Goal: Task Accomplishment & Management: Manage account settings

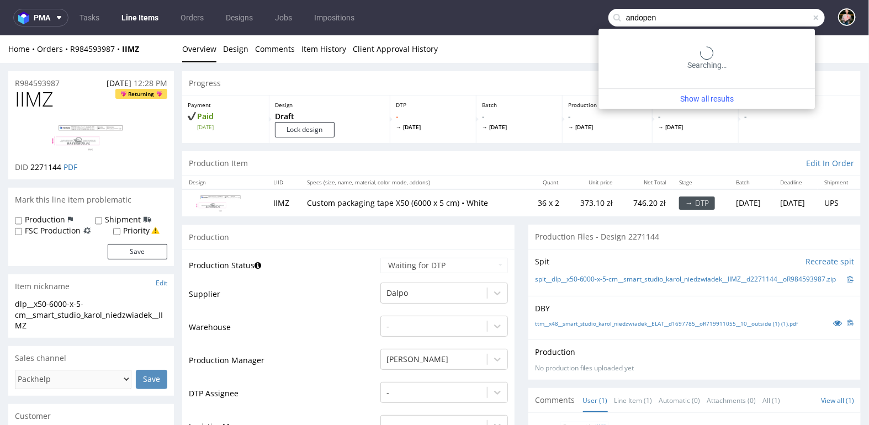
type input "andopen"
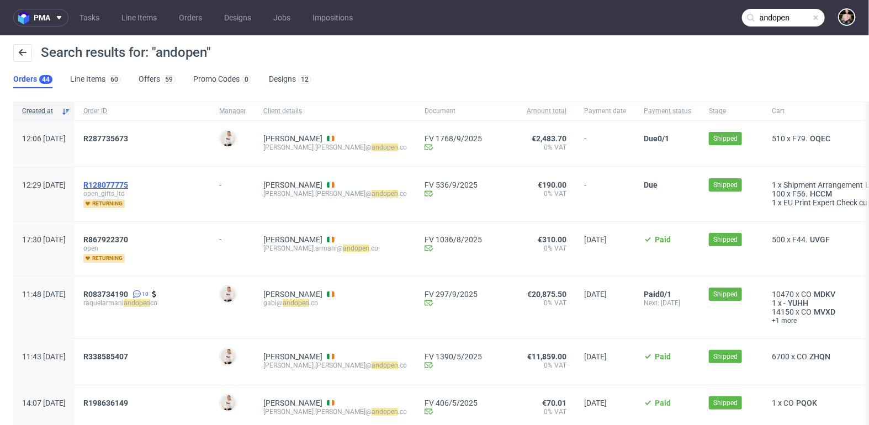
click at [128, 184] on span "R128077775" at bounding box center [105, 185] width 45 height 9
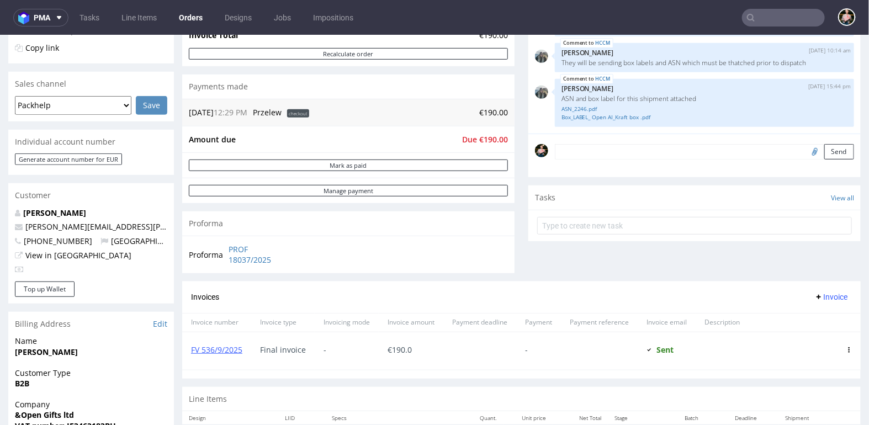
scroll to position [246, 0]
click at [220, 340] on div "FV 536/9/2025" at bounding box center [216, 350] width 69 height 38
click at [214, 349] on link "FV 536/9/2025" at bounding box center [216, 349] width 51 height 10
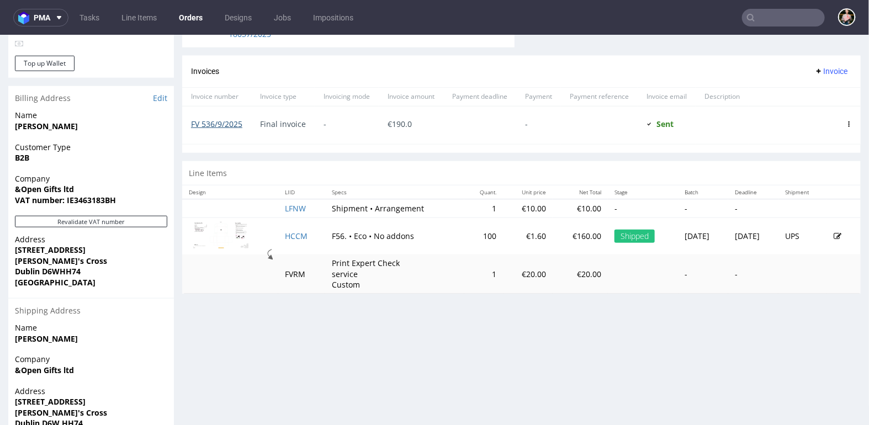
scroll to position [477, 0]
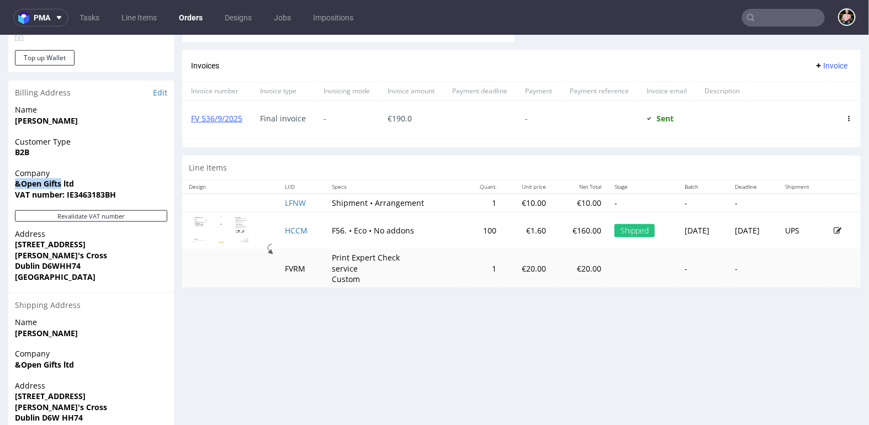
drag, startPoint x: 61, startPoint y: 182, endPoint x: 4, endPoint y: 180, distance: 56.4
click at [4, 180] on div "Order R128077775 26.08.2025 12:29 PM Mark this order as problematic Invoice Sav…" at bounding box center [434, 43] width 869 height 917
copy strong "&Open Gifts"
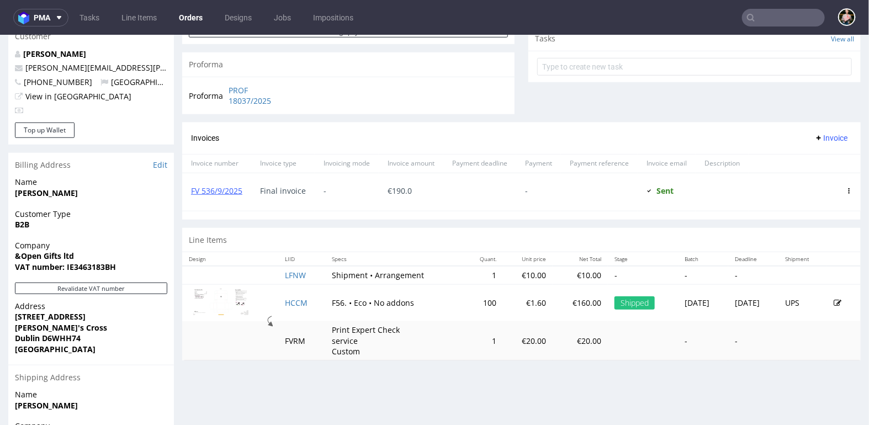
click at [99, 243] on span "Company" at bounding box center [91, 245] width 152 height 11
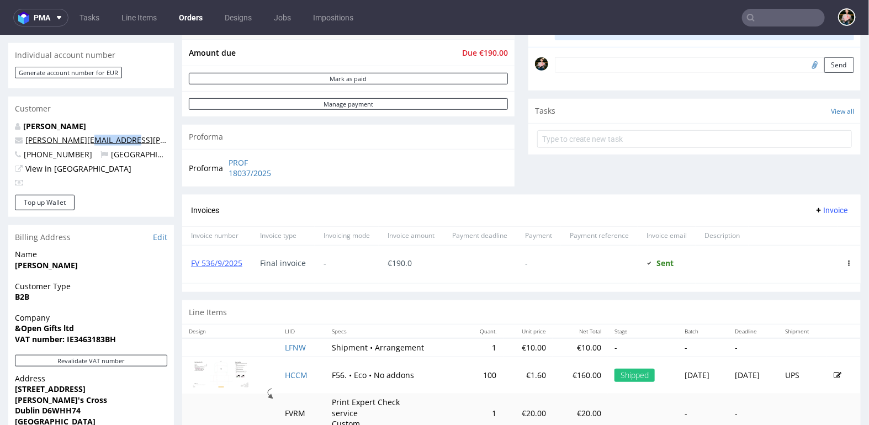
drag, startPoint x: 135, startPoint y: 142, endPoint x: 79, endPoint y: 143, distance: 56.3
click at [79, 143] on p "nadia.cardillo@andopen.co" at bounding box center [91, 139] width 152 height 11
copy link "andopen.co"
click at [779, 17] on input "text" at bounding box center [783, 18] width 83 height 18
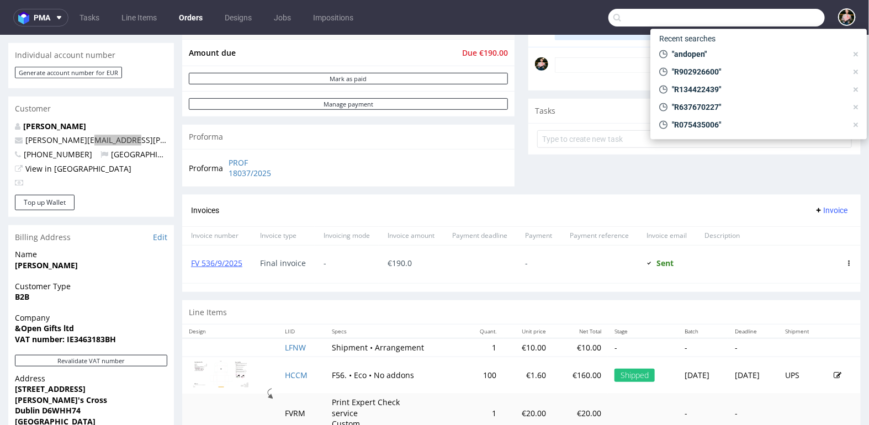
paste input "andopen.co"
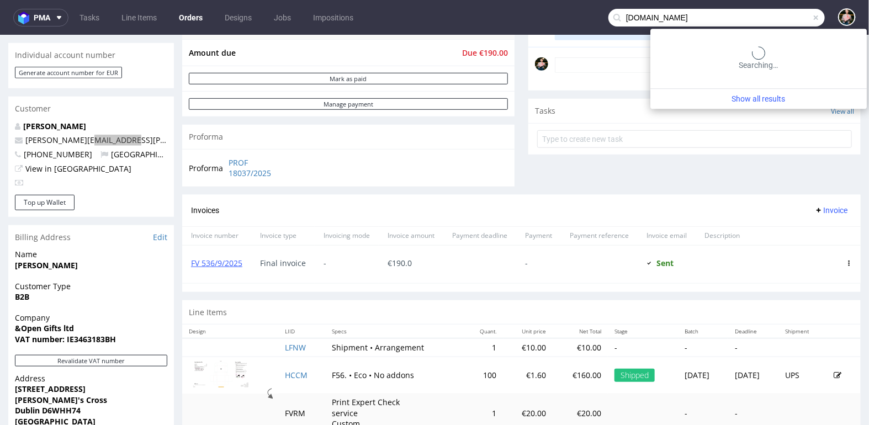
type input "andopen.co"
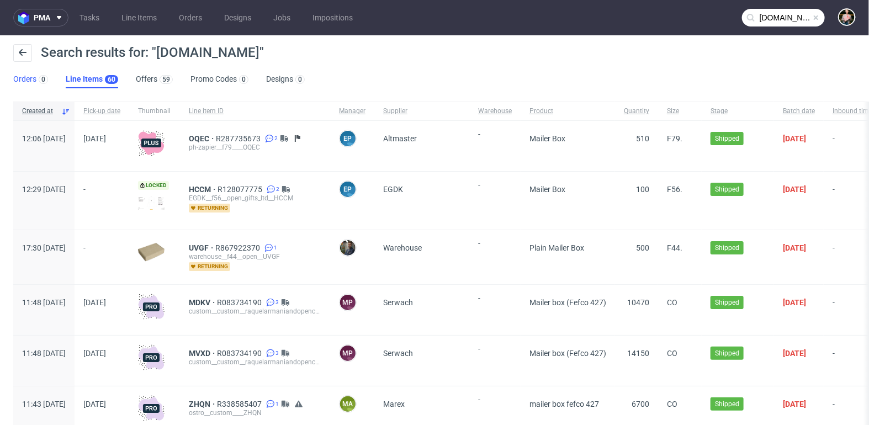
click at [18, 77] on link "Orders 0" at bounding box center [30, 80] width 35 height 18
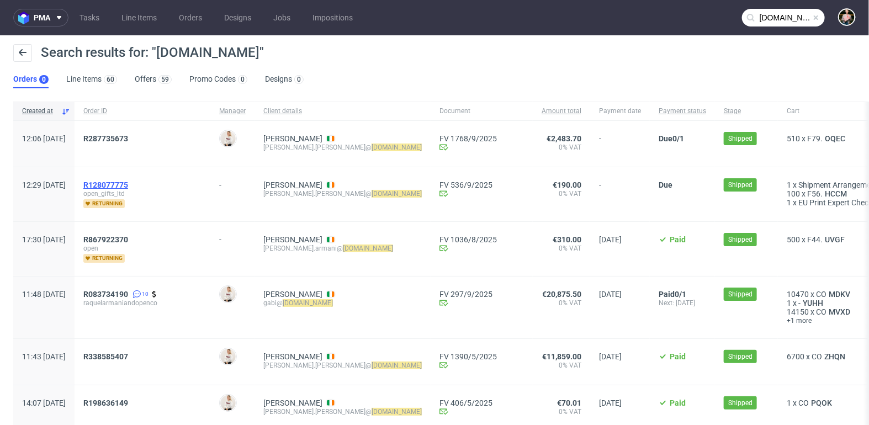
click at [128, 181] on span "R128077775" at bounding box center [105, 185] width 45 height 9
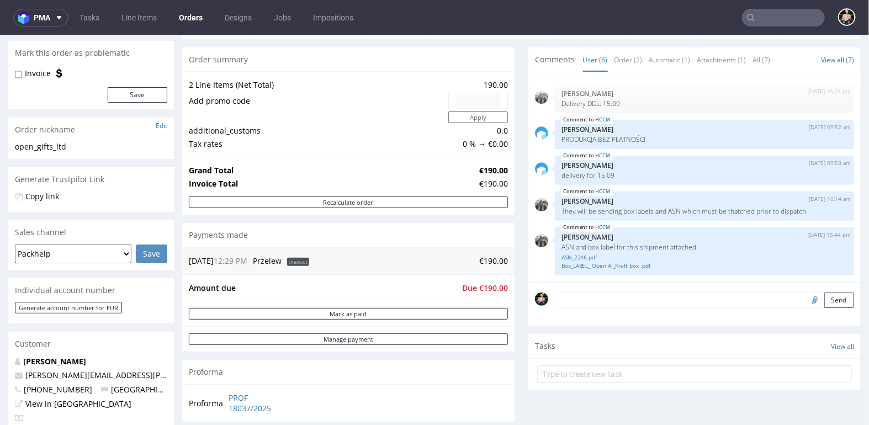
scroll to position [99, 0]
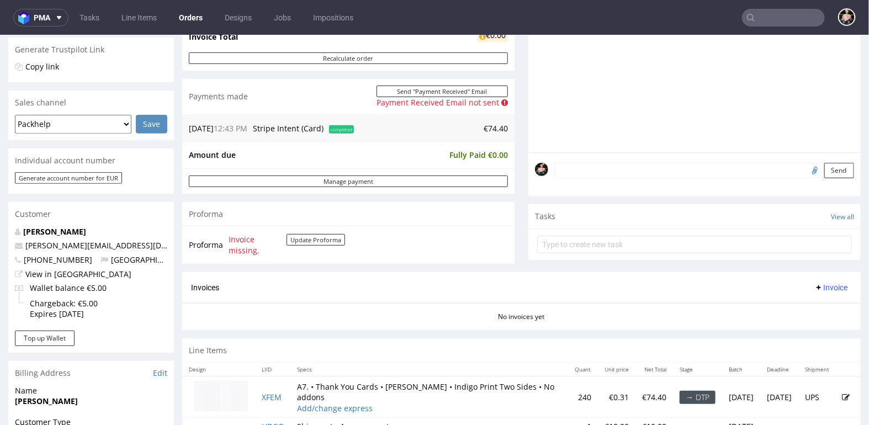
scroll to position [193, 0]
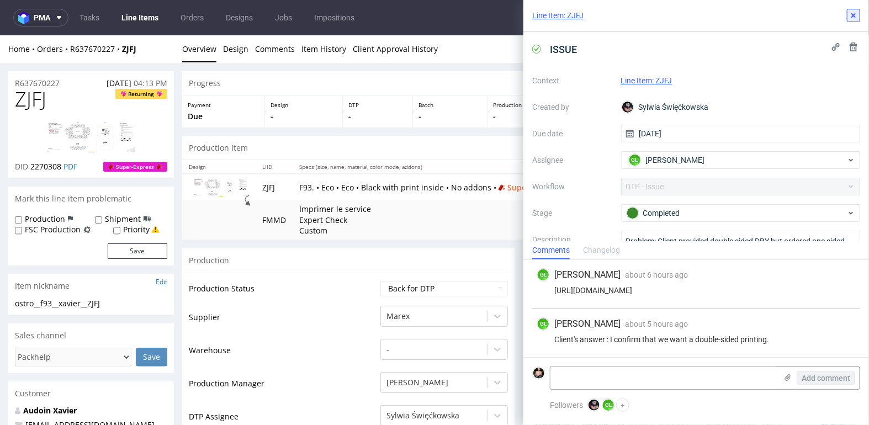
click at [857, 13] on icon at bounding box center [854, 15] width 9 height 9
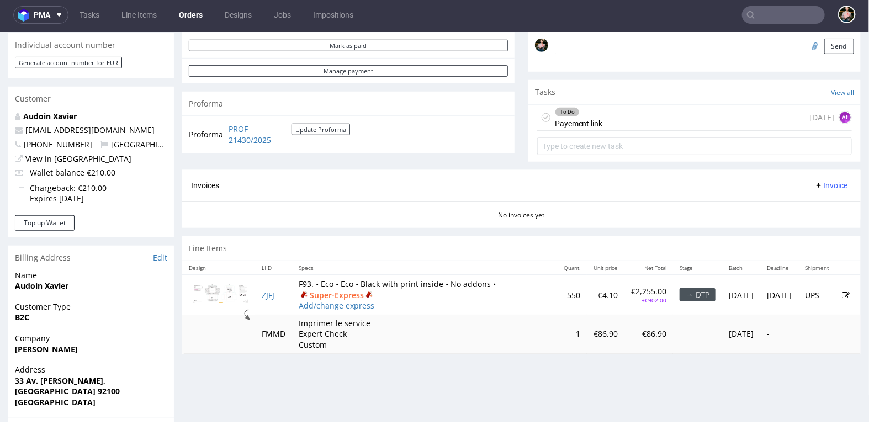
scroll to position [328, 0]
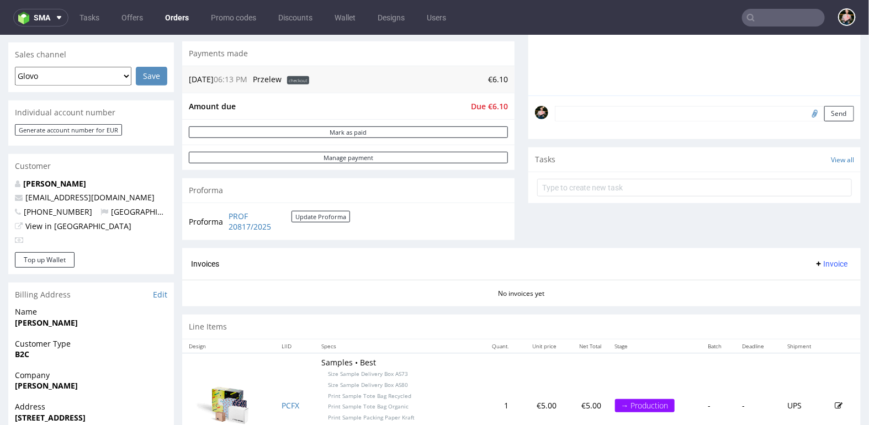
scroll to position [508, 0]
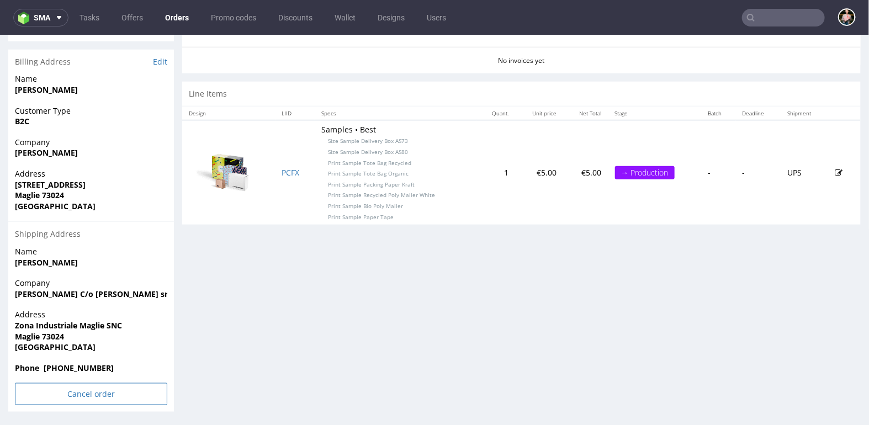
click at [71, 402] on input "Cancel order" at bounding box center [91, 394] width 152 height 22
click at [73, 366] on link "Yes" at bounding box center [74, 364] width 31 height 17
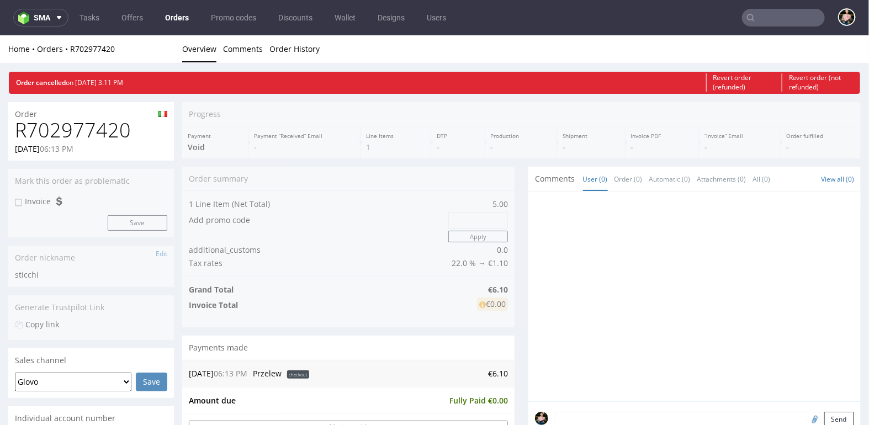
scroll to position [0, 0]
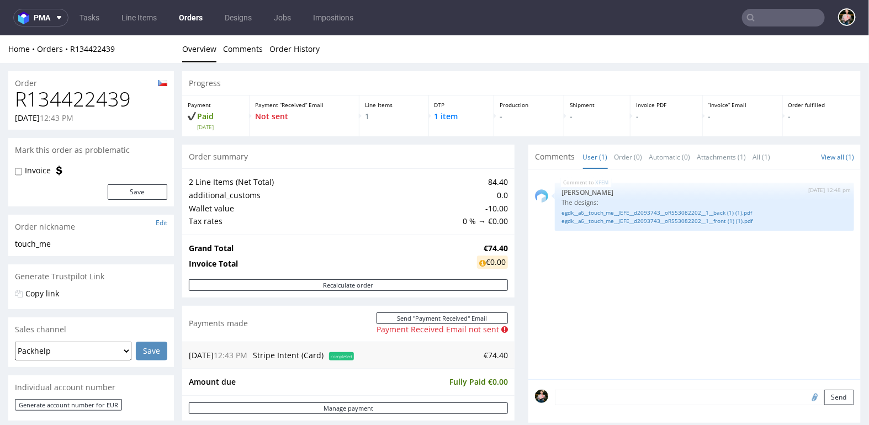
scroll to position [193, 0]
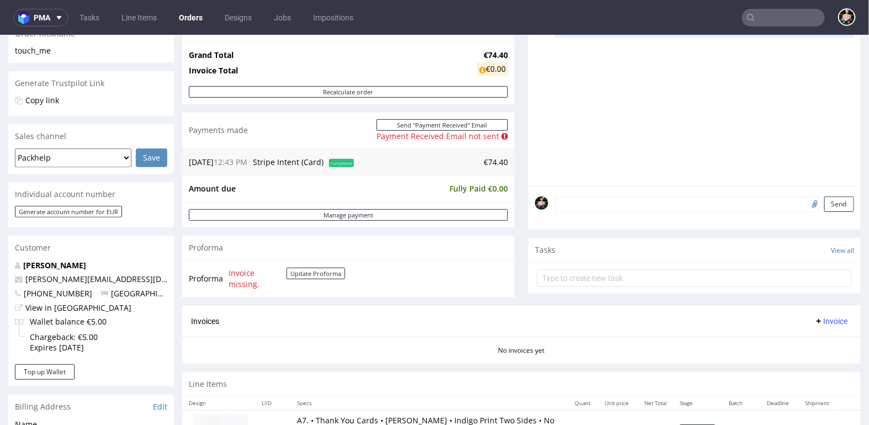
click at [796, 15] on input "text" at bounding box center [783, 18] width 83 height 18
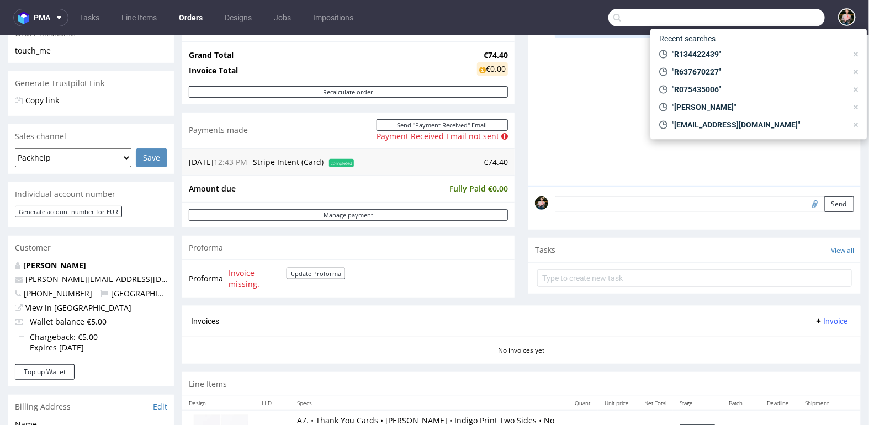
paste input "R104604809"
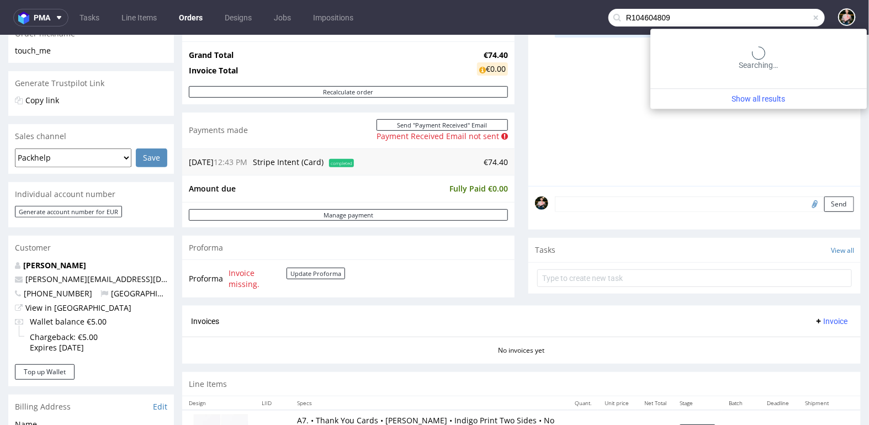
type input "R104604809"
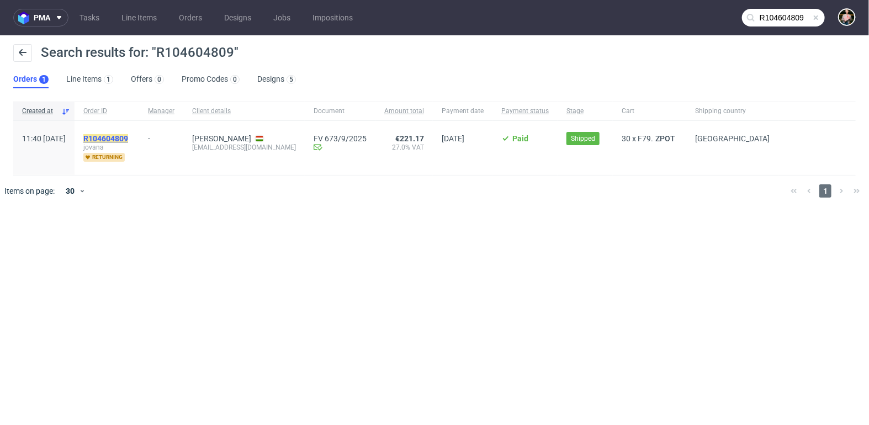
click at [124, 139] on mark "R104604809" at bounding box center [105, 138] width 45 height 9
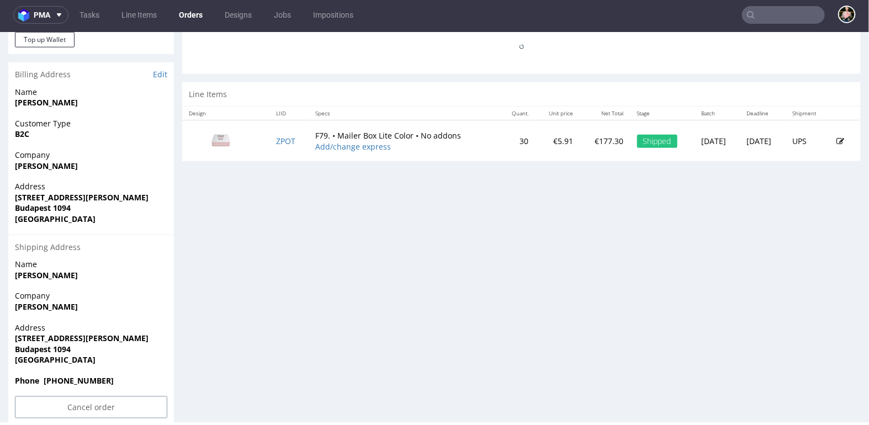
scroll to position [523, 0]
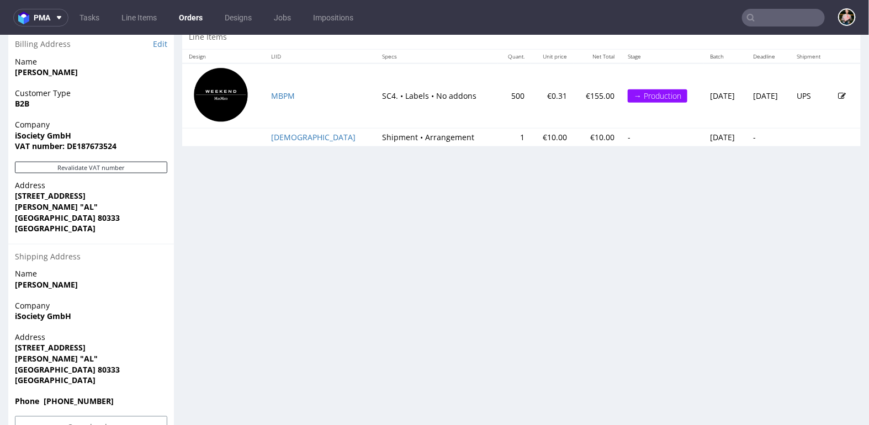
scroll to position [584, 0]
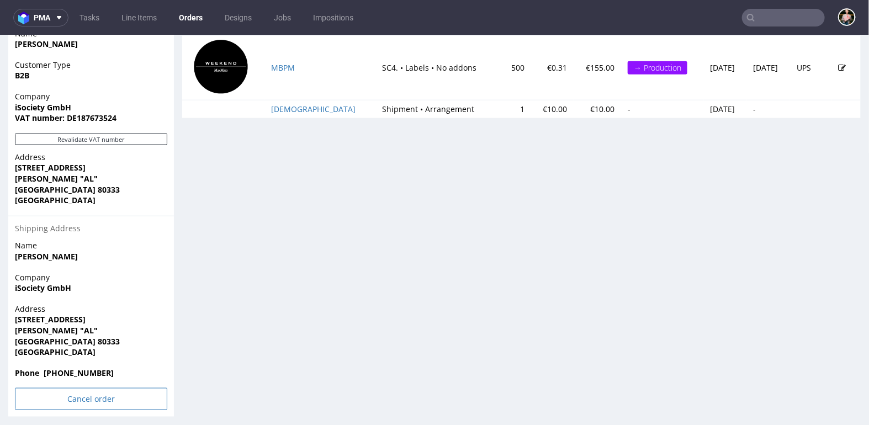
click at [84, 397] on input "Cancel order" at bounding box center [91, 399] width 152 height 22
click at [78, 368] on link "Yes" at bounding box center [74, 369] width 31 height 17
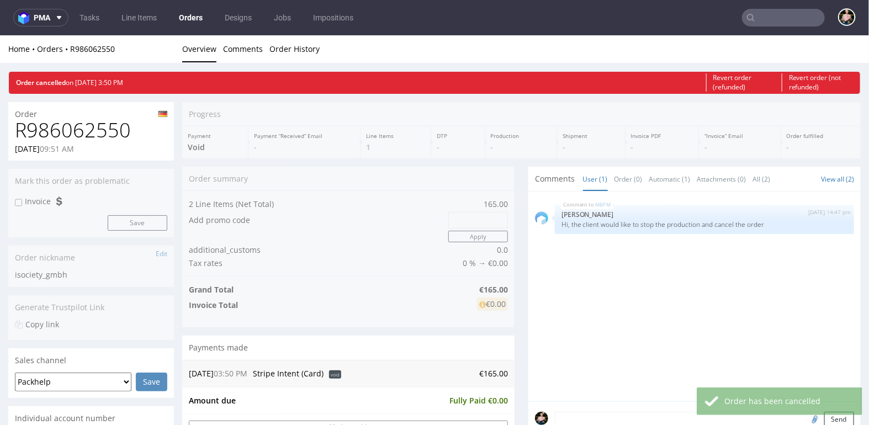
scroll to position [0, 0]
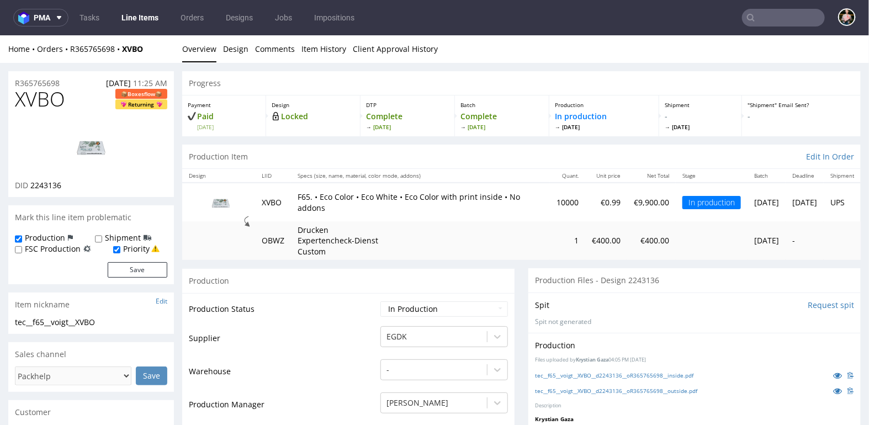
click at [222, 203] on img at bounding box center [220, 201] width 55 height 31
click at [225, 201] on img at bounding box center [220, 201] width 55 height 31
click at [96, 143] on img at bounding box center [91, 146] width 88 height 50
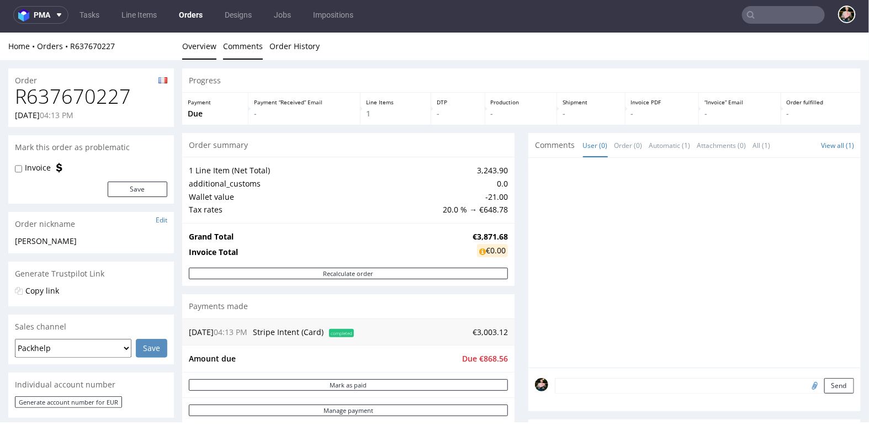
click at [242, 46] on link "Comments" at bounding box center [243, 45] width 40 height 27
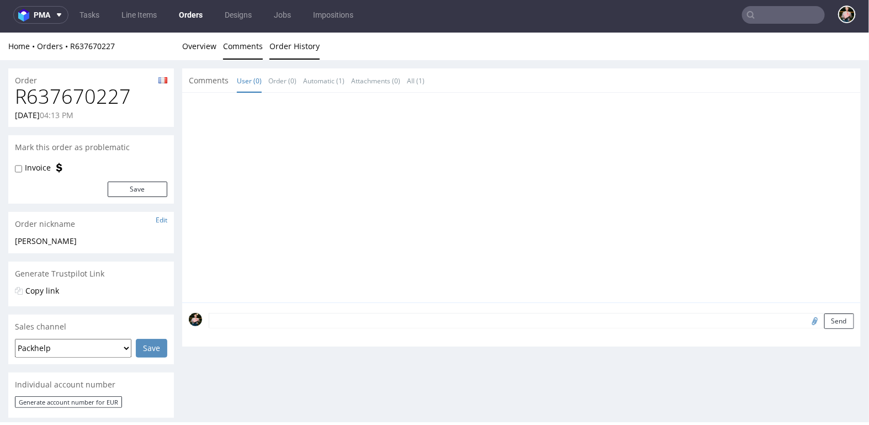
click at [313, 47] on link "Order History" at bounding box center [295, 45] width 50 height 27
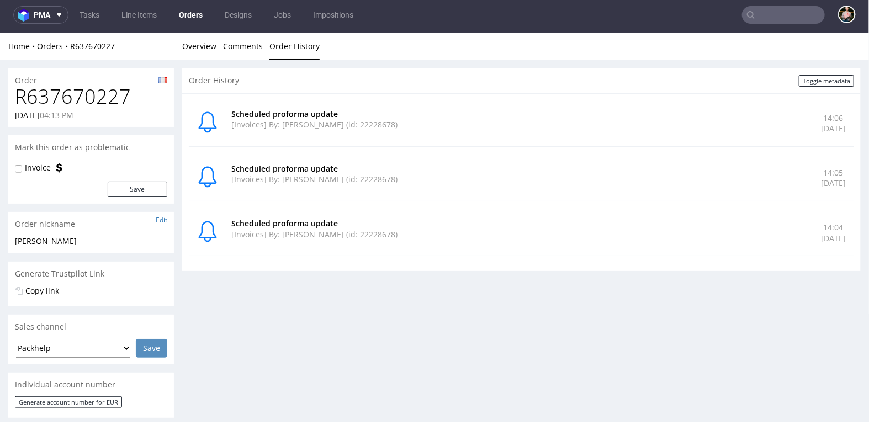
click at [323, 215] on div "Scheduled proforma update [Invoices] By: [PERSON_NAME] (id: 22228678) 14:04 [DA…" at bounding box center [522, 232] width 666 height 46
click at [192, 50] on link "Overview" at bounding box center [199, 45] width 34 height 27
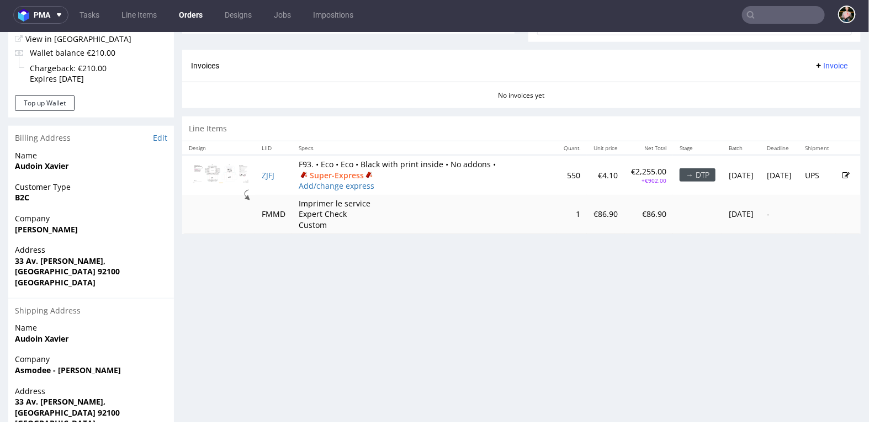
scroll to position [461, 0]
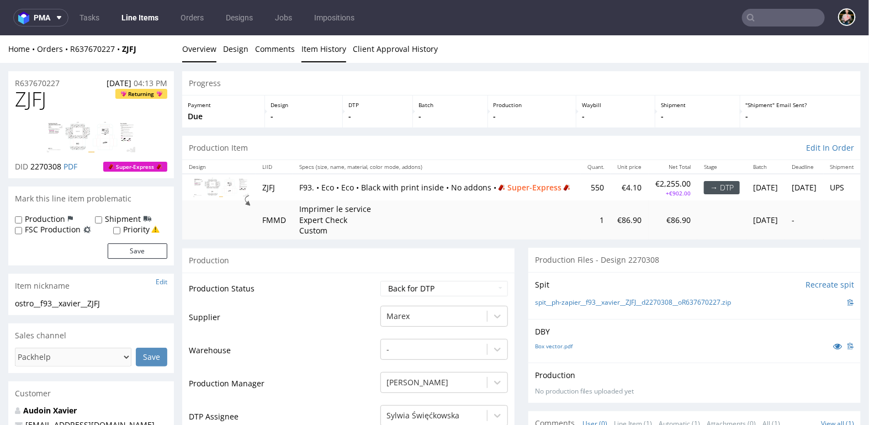
click at [333, 49] on link "Item History" at bounding box center [324, 48] width 45 height 27
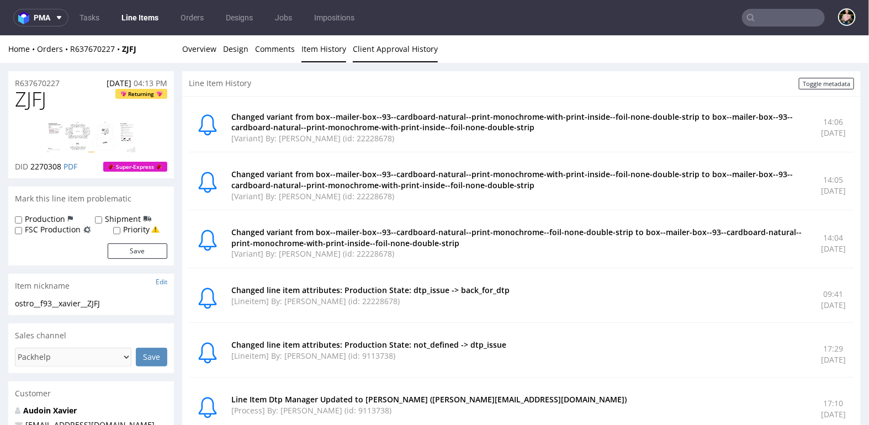
click at [389, 50] on link "Client Approval History" at bounding box center [395, 48] width 85 height 27
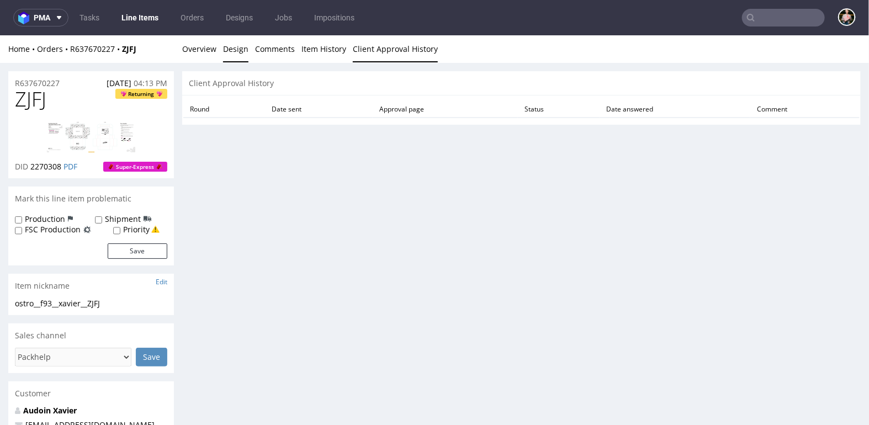
click at [235, 46] on link "Design" at bounding box center [235, 48] width 25 height 27
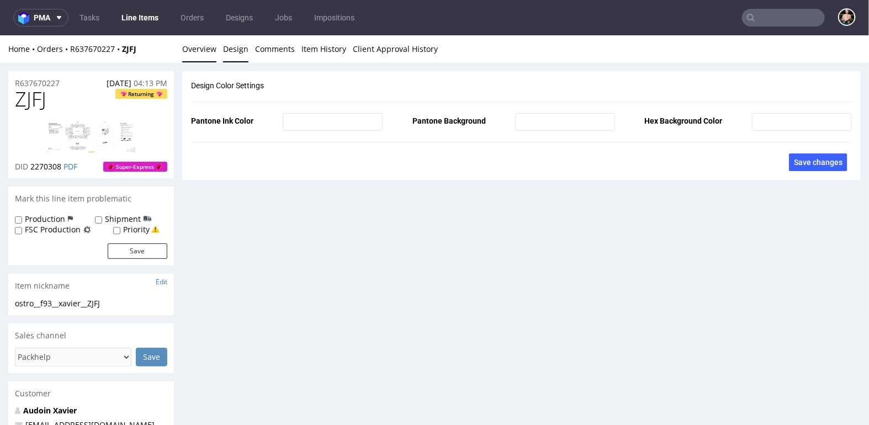
click at [201, 46] on link "Overview" at bounding box center [199, 48] width 34 height 27
